Goal: Find specific page/section: Find specific page/section

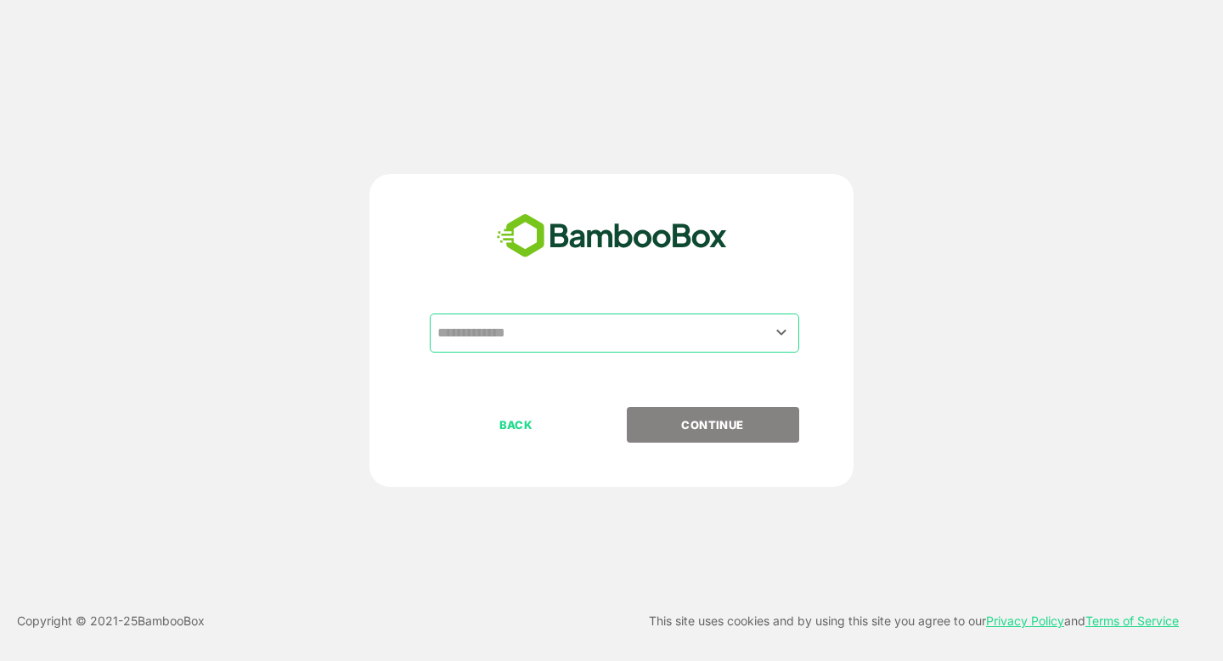
click at [514, 326] on input "text" at bounding box center [614, 333] width 363 height 32
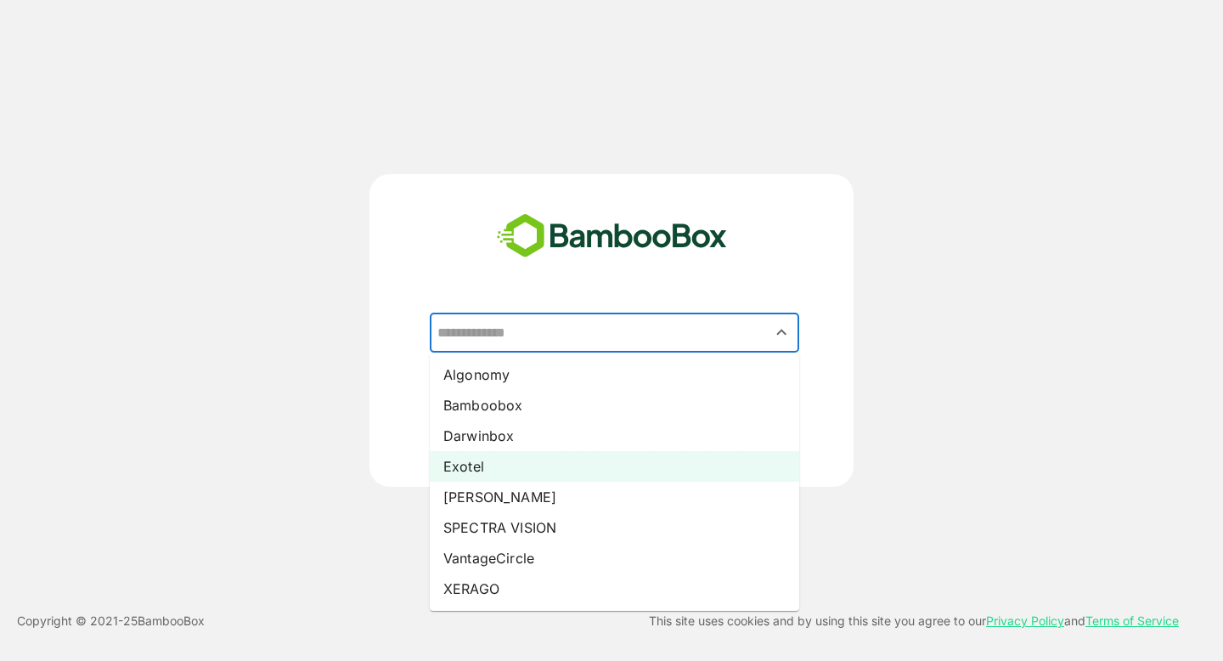
click at [507, 468] on li "Exotel" at bounding box center [615, 466] width 370 height 31
type input "******"
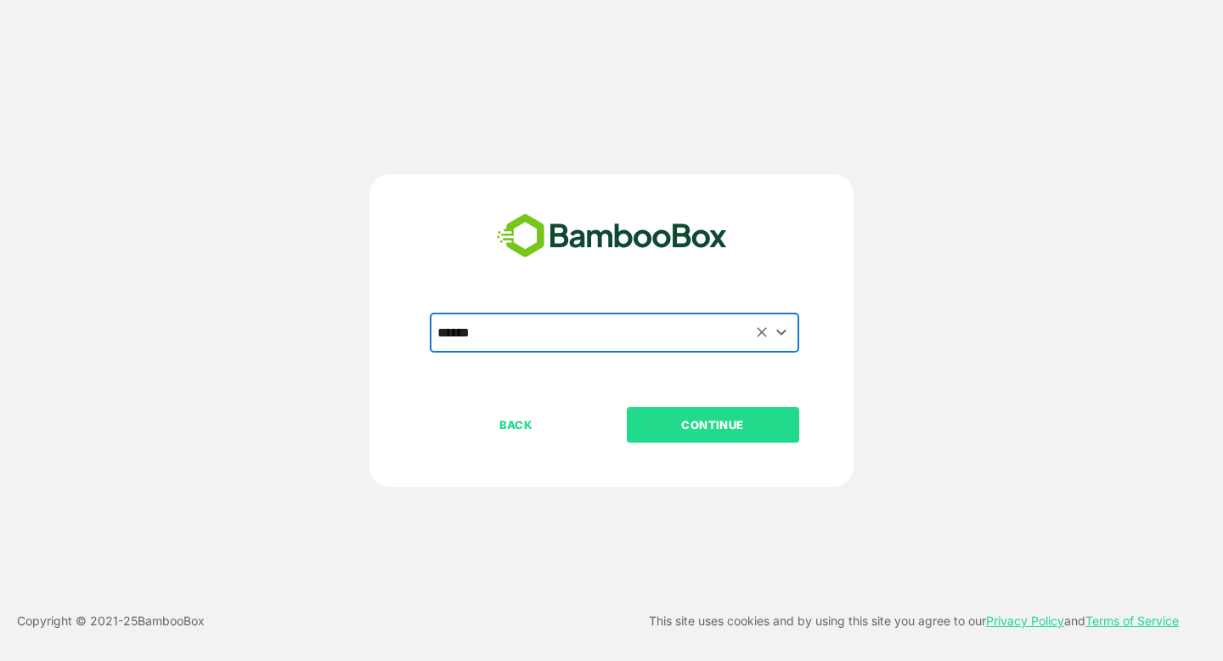
click at [692, 433] on p "CONTINUE" at bounding box center [713, 424] width 170 height 19
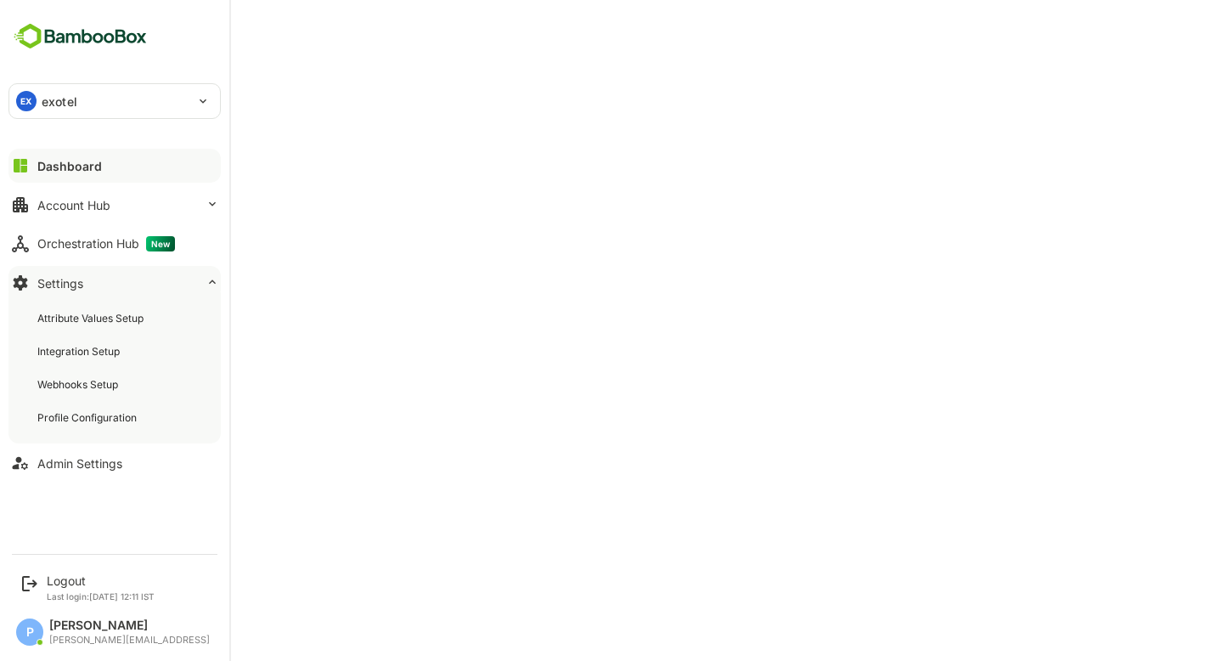
click at [101, 161] on button "Dashboard" at bounding box center [114, 166] width 212 height 34
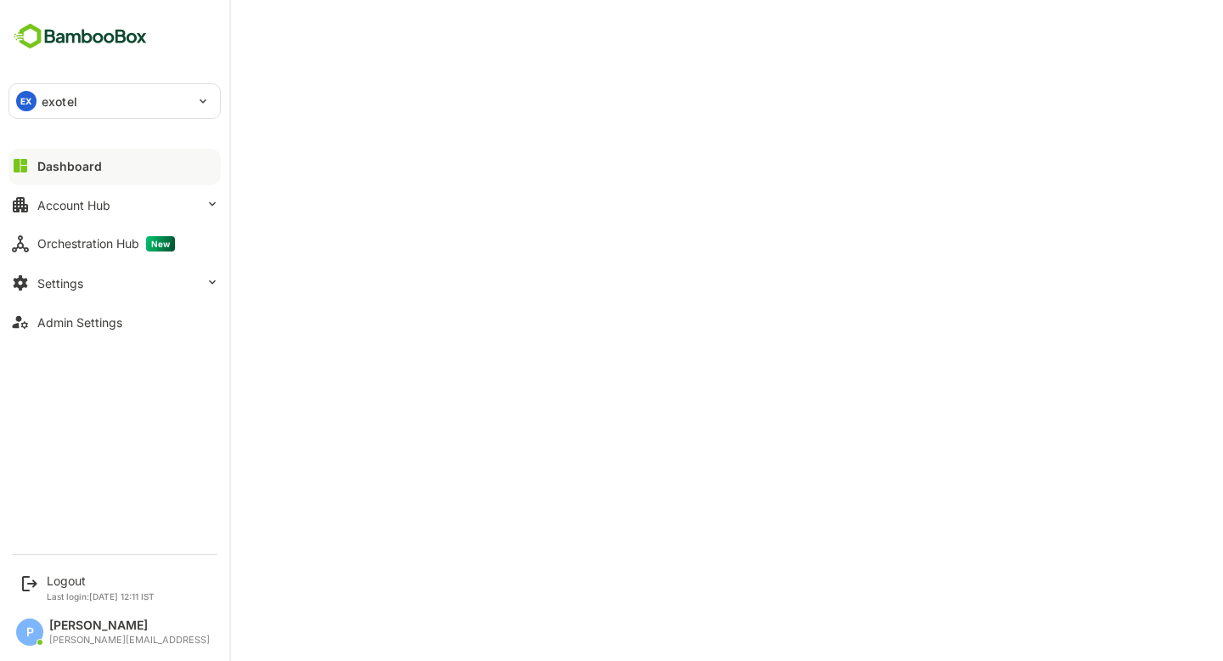
click at [97, 168] on div "Dashboard" at bounding box center [69, 166] width 65 height 14
click at [108, 200] on div "Account Hub" at bounding box center [73, 205] width 73 height 14
